Goal: Task Accomplishment & Management: Use online tool/utility

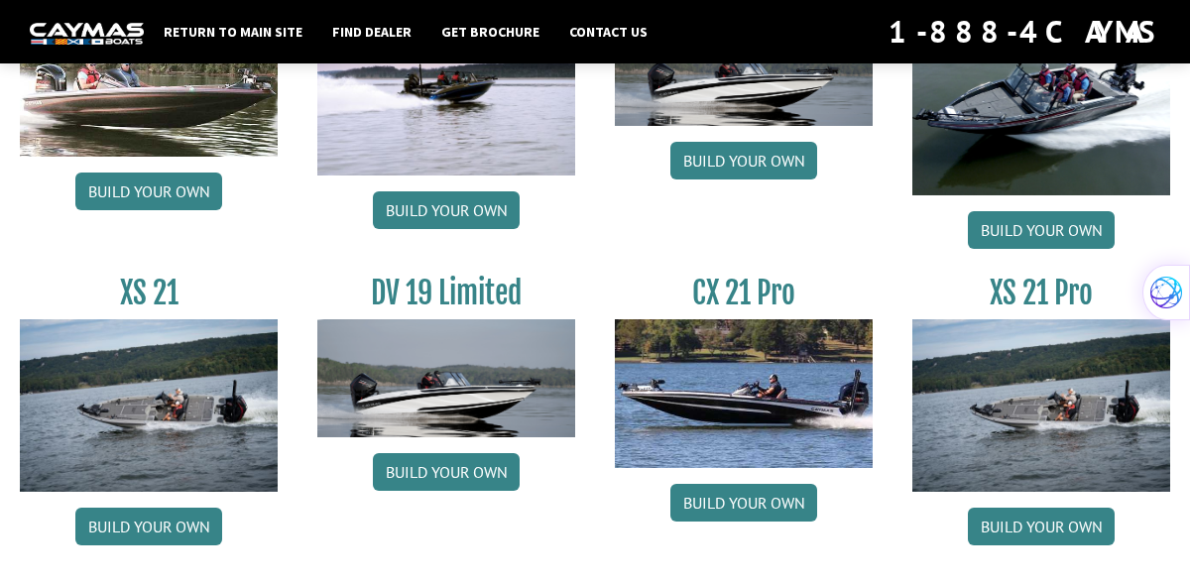
scroll to position [2347, 0]
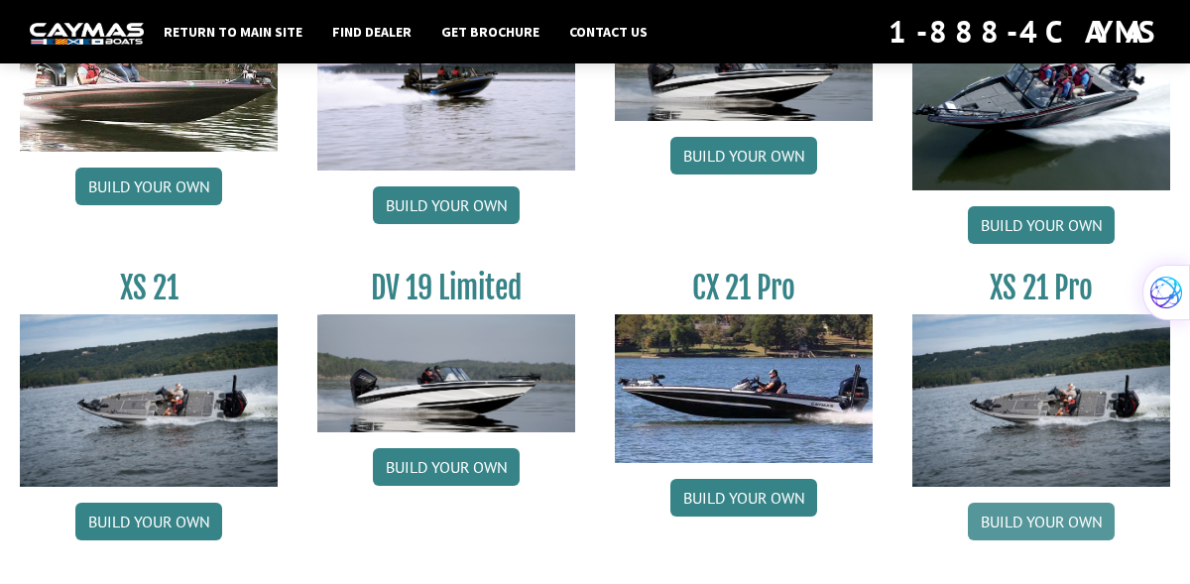
click at [1033, 524] on link "Build your own" at bounding box center [1041, 522] width 147 height 38
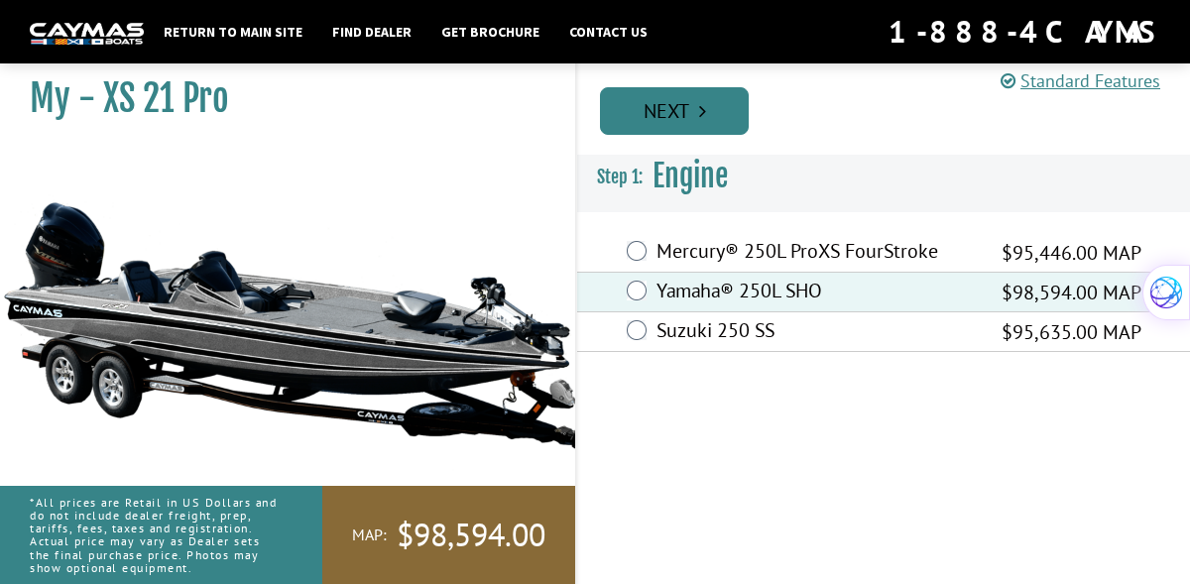
click at [692, 109] on link "Next" at bounding box center [674, 111] width 149 height 48
